Goal: Information Seeking & Learning: Learn about a topic

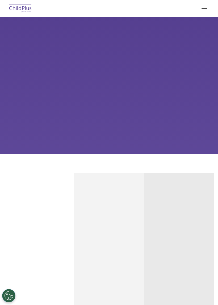
scroll to position [-13, -46]
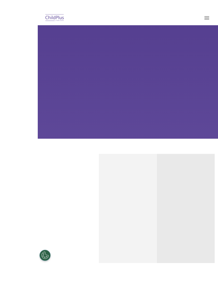
select select "MEDIUM"
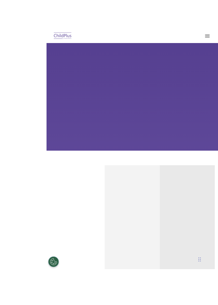
scroll to position [45, 0]
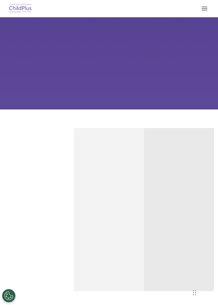
click at [203, 9] on button "button" at bounding box center [203, 8] width 11 height 8
click at [207, 5] on button "button" at bounding box center [203, 8] width 11 height 8
click at [207, 8] on button "button" at bounding box center [203, 8] width 11 height 8
click at [202, 6] on button "button" at bounding box center [203, 8] width 11 height 8
click at [193, 290] on div "Chat Widget" at bounding box center [204, 291] width 27 height 25
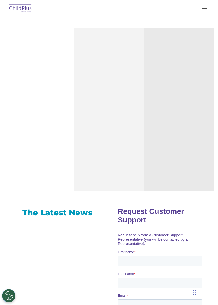
scroll to position [0, 0]
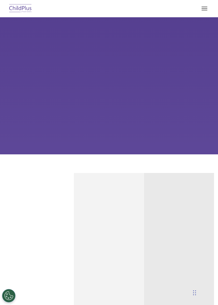
click at [69, 7] on div at bounding box center [109, 8] width 196 height 13
click at [77, 1] on nav "Download Support | Schedule A Demo Search for: Search MENU MENU Software ChildP…" at bounding box center [109, 8] width 218 height 17
click at [205, 9] on button "button" at bounding box center [203, 8] width 11 height 8
click at [205, 8] on button "button" at bounding box center [203, 8] width 11 height 8
click at [117, 20] on div "Learn More Request a Demo The Future of ChildPlus is Here! Boost your productiv…" at bounding box center [109, 85] width 218 height 137
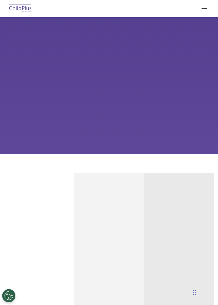
click at [136, 7] on div at bounding box center [109, 8] width 196 height 13
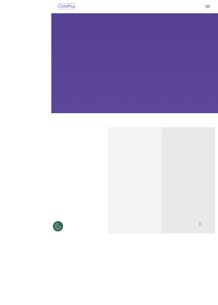
scroll to position [15, 0]
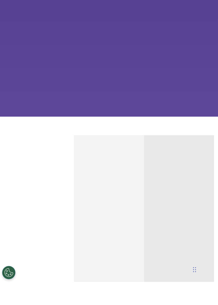
click at [9, 295] on div "Reliable Customer Support Need help with ChildPlus? We offer many convenient wa…" at bounding box center [39, 239] width 70 height 163
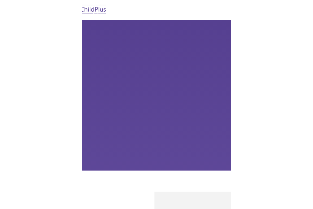
scroll to position [0, 0]
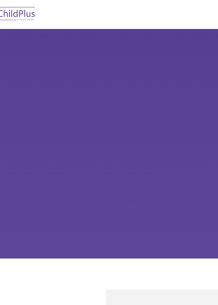
click at [75, 1] on nav "Download Support | Schedule A Demo Search for: Search MENU MENU Software ChildP…" at bounding box center [109, 8] width 218 height 17
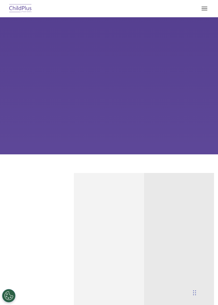
click at [204, 12] on button "button" at bounding box center [203, 8] width 11 height 8
click at [204, 6] on button "button" at bounding box center [203, 8] width 11 height 8
click at [205, 8] on button "button" at bounding box center [203, 8] width 11 height 8
click at [206, 9] on button "button" at bounding box center [203, 8] width 11 height 8
click at [29, 300] on link "Learn more" at bounding box center [38, 302] width 53 height 13
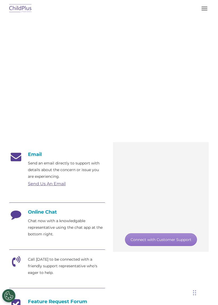
click at [123, 1] on nav "Download Support | Schedule A Demo Search for: Search MENU MENU Software ChildP…" at bounding box center [109, 8] width 218 height 17
click at [114, 1] on nav "Download Support | Schedule A Demo Search for: Search MENU MENU Software ChildP…" at bounding box center [109, 8] width 218 height 17
click at [104, 17] on nav "Download Support | Schedule A Demo Search for: Search MENU MENU Software ChildP…" at bounding box center [109, 8] width 218 height 17
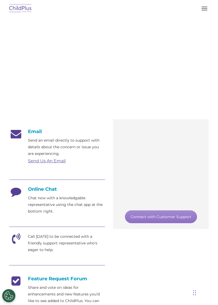
scroll to position [23, 0]
click at [21, 9] on img at bounding box center [20, 8] width 25 height 12
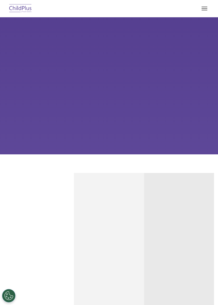
select select "MEDIUM"
click at [21, 6] on img at bounding box center [20, 8] width 25 height 12
select select "MEDIUM"
click at [207, 7] on button "button" at bounding box center [203, 8] width 11 height 8
click at [203, 10] on button "button" at bounding box center [203, 8] width 11 height 8
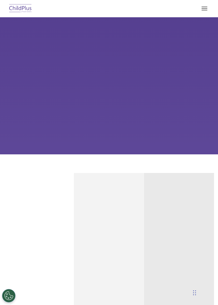
click at [203, 11] on button "button" at bounding box center [203, 8] width 11 height 8
click at [204, 8] on span "button" at bounding box center [204, 8] width 6 height 1
click at [194, 291] on div "Chat Widget" at bounding box center [204, 291] width 27 height 25
click at [204, 9] on button "button" at bounding box center [203, 8] width 11 height 8
click at [203, 8] on button "button" at bounding box center [203, 8] width 11 height 8
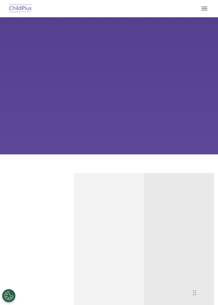
click at [208, 10] on button "button" at bounding box center [203, 8] width 11 height 8
click at [205, 9] on button "button" at bounding box center [203, 8] width 11 height 8
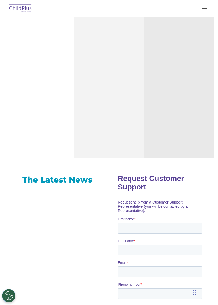
scroll to position [175, 0]
